Goal: Transaction & Acquisition: Purchase product/service

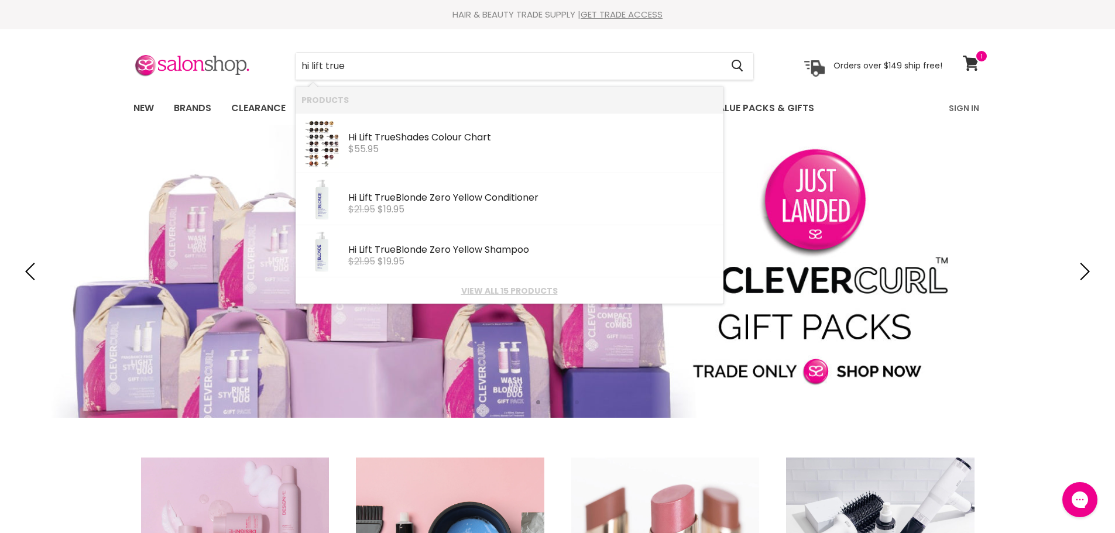
type input "hi lift true"
click at [491, 290] on link "View all 15 products" at bounding box center [510, 290] width 416 height 9
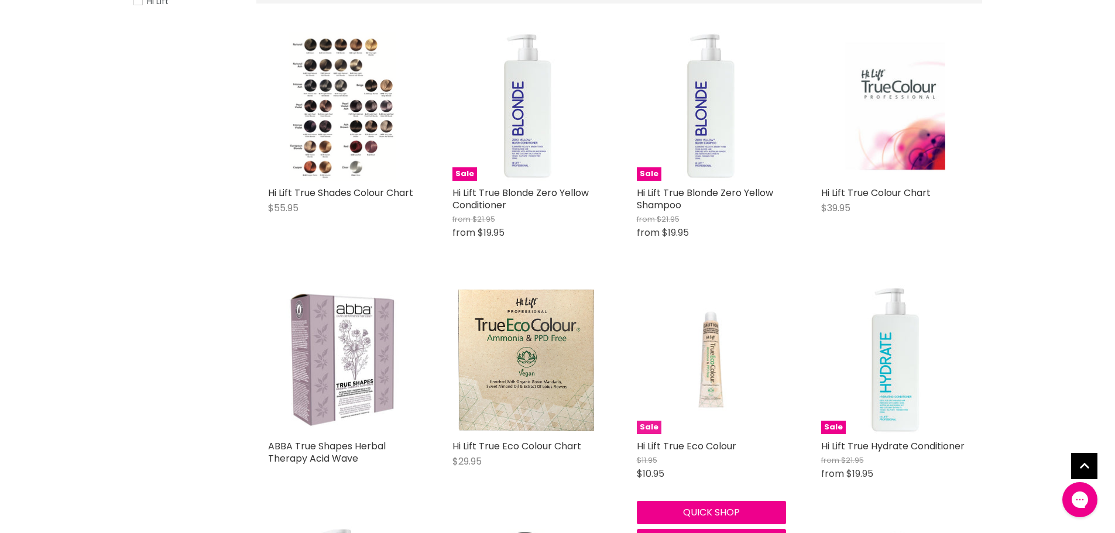
click at [695, 373] on img "Main content" at bounding box center [712, 359] width 100 height 149
